Goal: Task Accomplishment & Management: Use online tool/utility

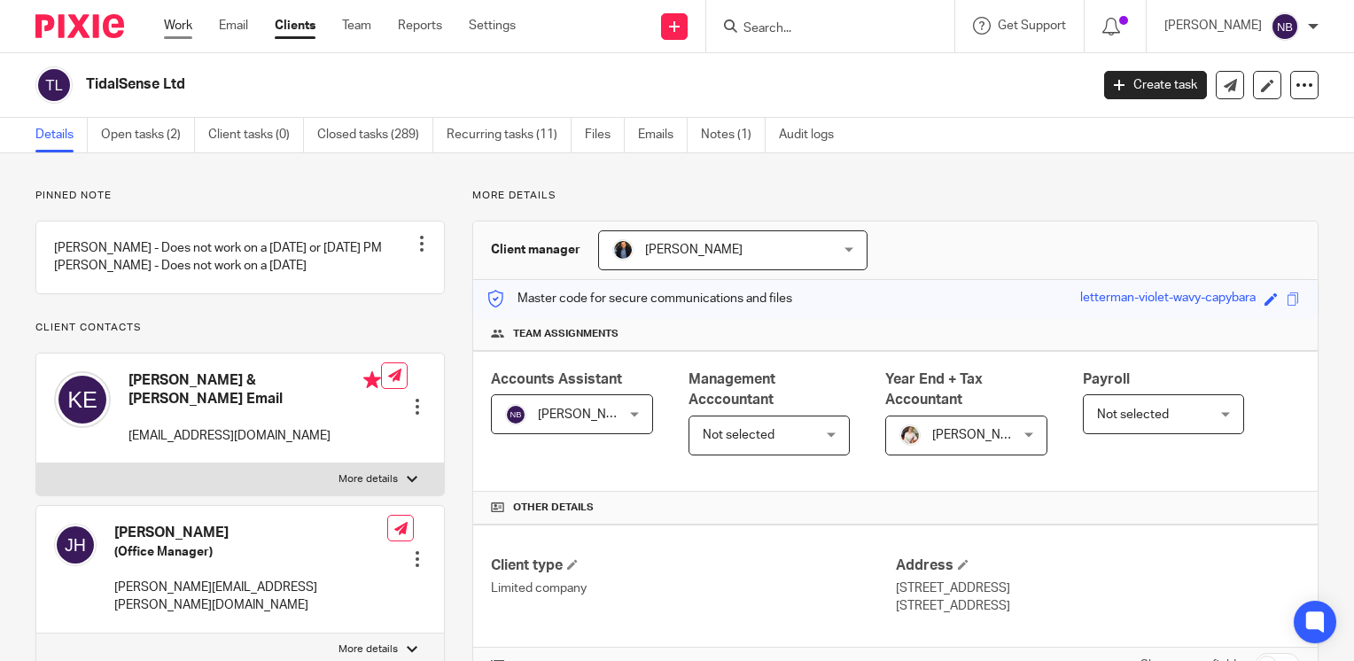
click at [181, 24] on link "Work" at bounding box center [178, 26] width 28 height 18
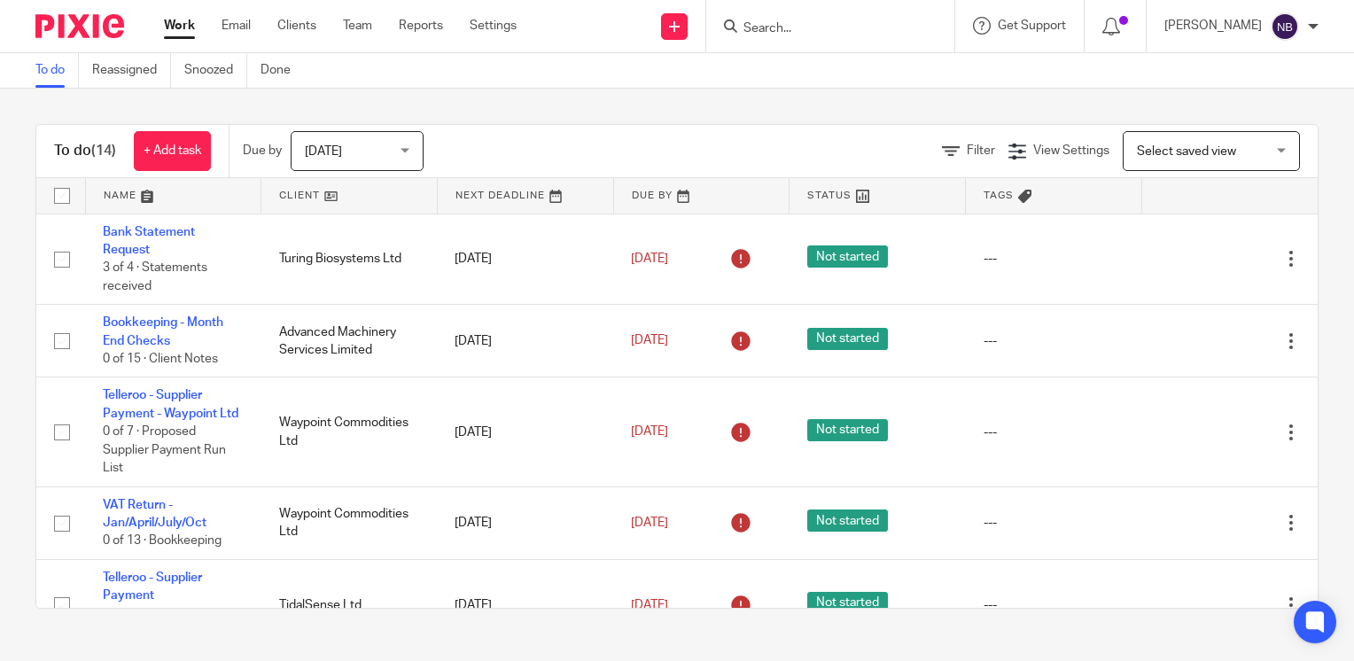
click at [312, 198] on link at bounding box center [348, 195] width 175 height 35
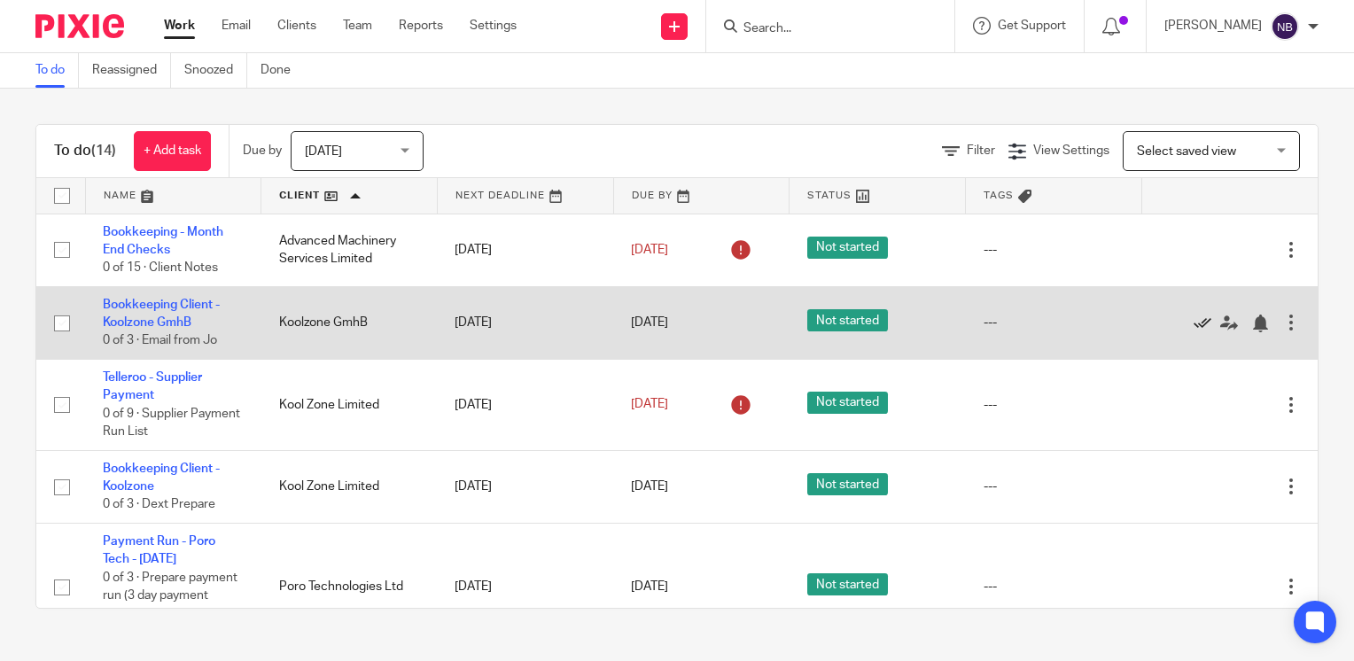
click at [1194, 325] on icon at bounding box center [1203, 324] width 18 height 18
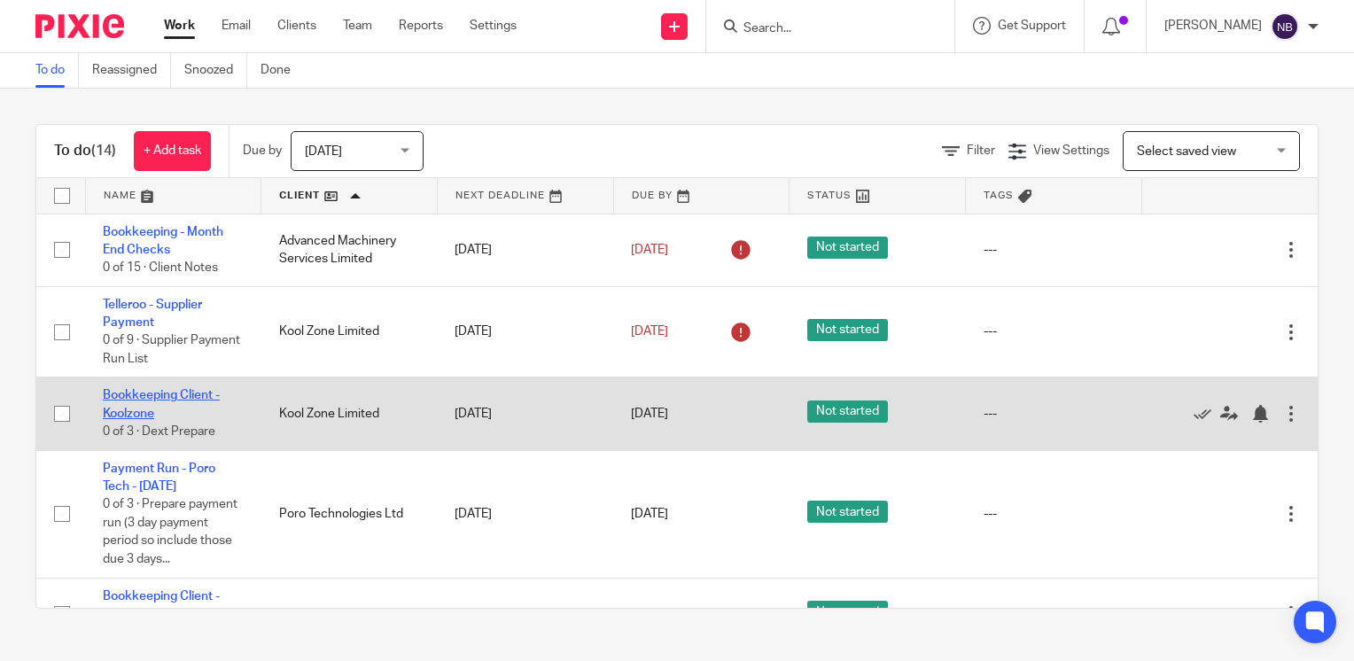
click at [174, 397] on link "Bookkeeping Client - Koolzone" at bounding box center [161, 404] width 117 height 30
